Goal: Check status: Check status

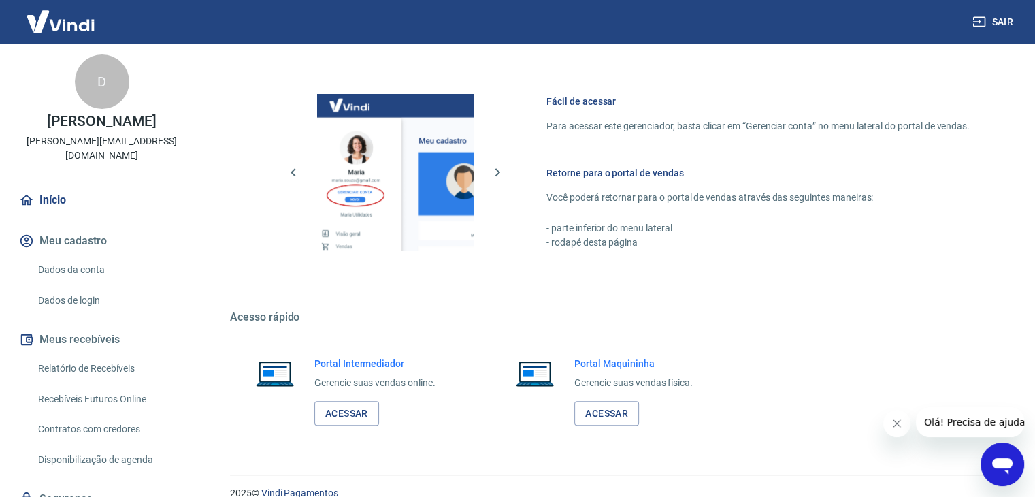
scroll to position [718, 0]
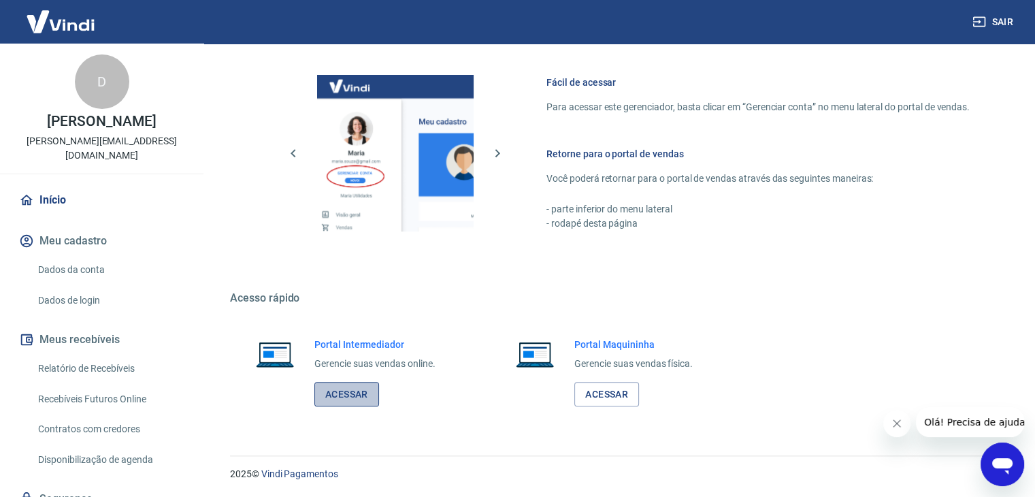
click at [374, 396] on link "Acessar" at bounding box center [346, 394] width 65 height 25
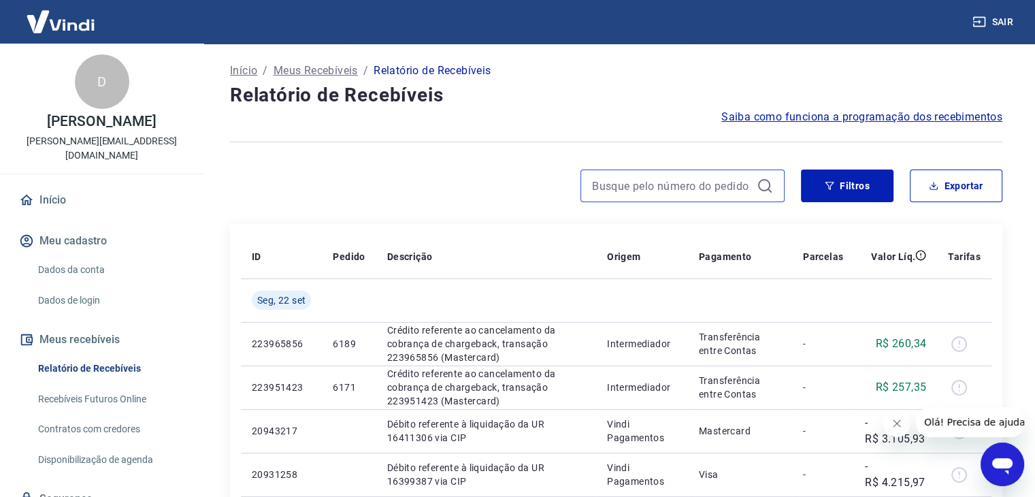
click at [708, 190] on input at bounding box center [671, 186] width 159 height 20
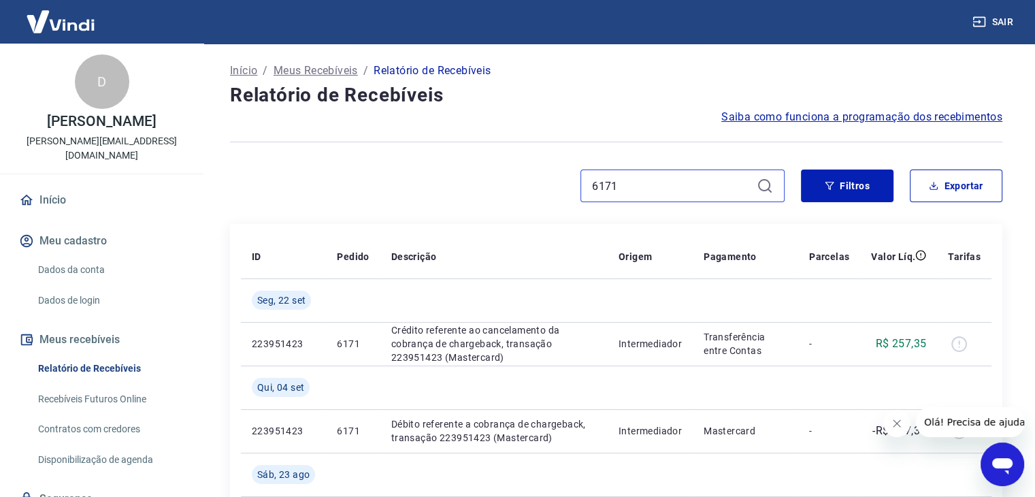
drag, startPoint x: 633, startPoint y: 188, endPoint x: 563, endPoint y: 188, distance: 70.1
click at [563, 188] on div "6171" at bounding box center [507, 185] width 554 height 33
type input "6189"
